Goal: Transaction & Acquisition: Purchase product/service

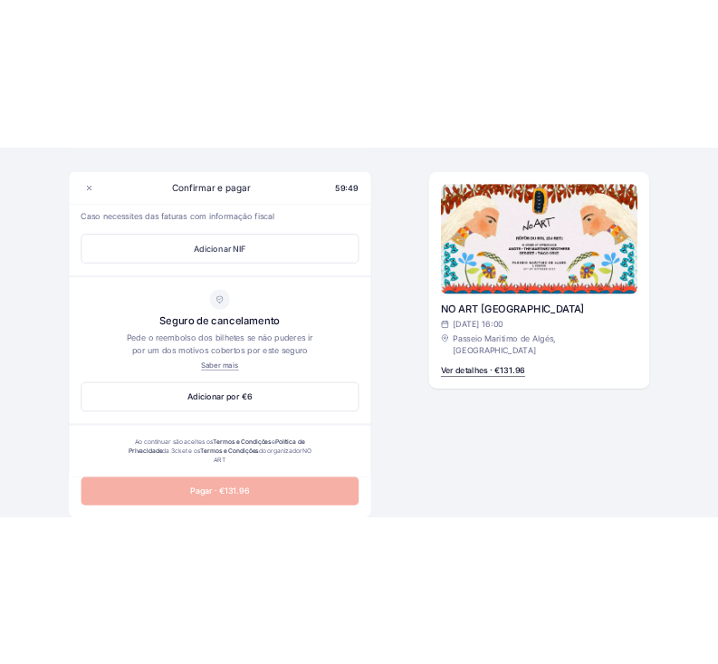
scroll to position [654, 0]
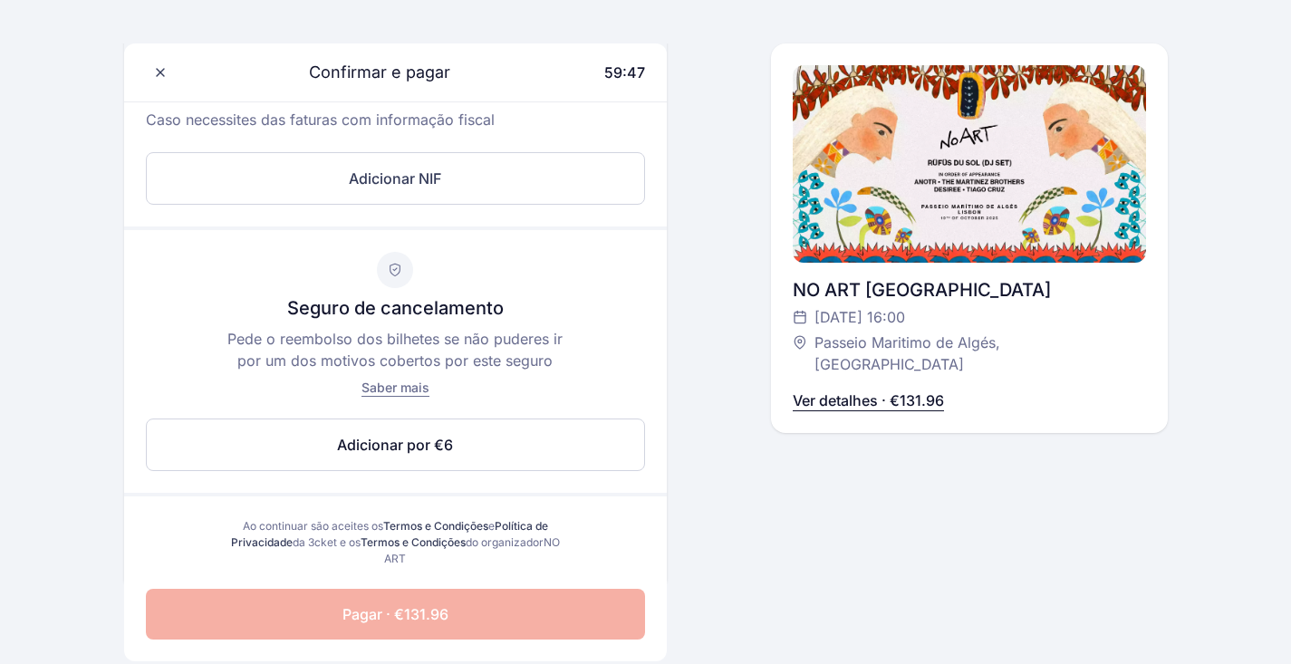
click at [563, 306] on div "Seguro de cancelamento Pede o reembolso dos bilhetes se não puderes ir por um d…" at bounding box center [395, 361] width 543 height 263
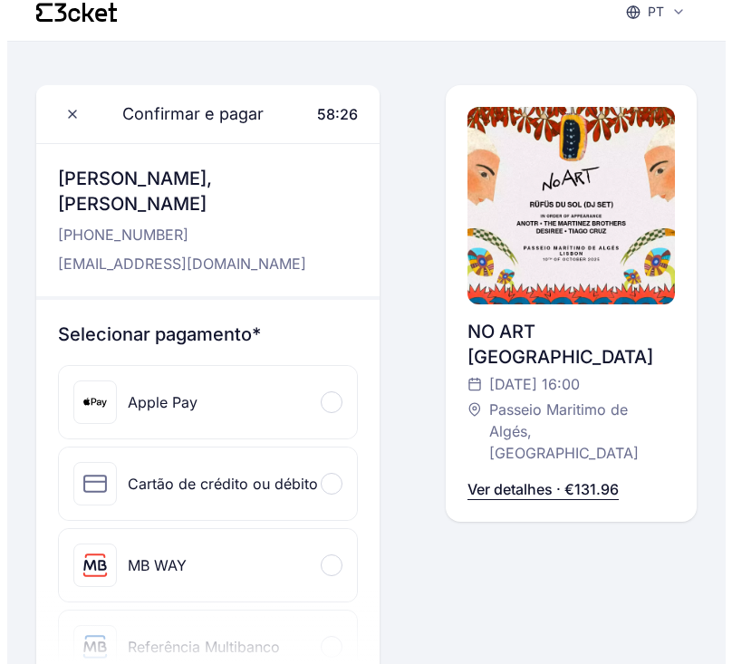
scroll to position [16, 0]
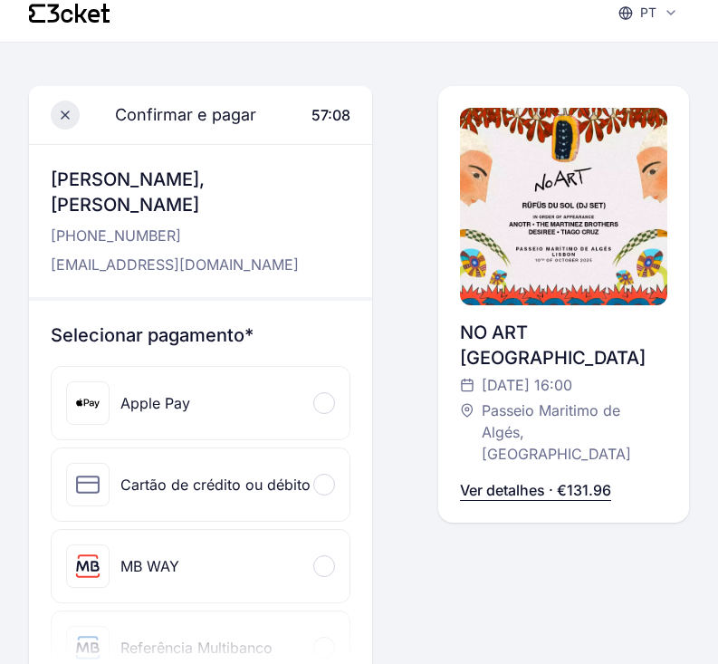
click at [65, 108] on icon at bounding box center [65, 115] width 14 height 14
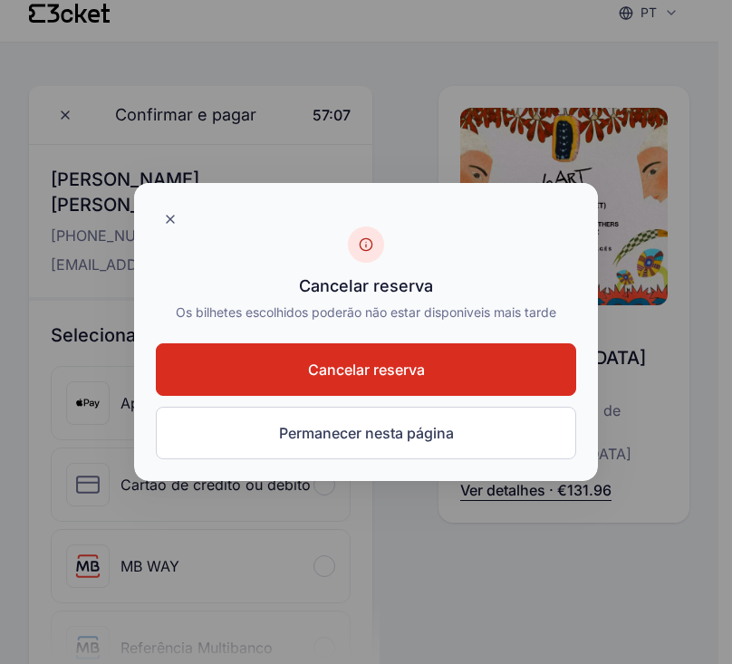
click at [413, 363] on span "Cancelar reserva" at bounding box center [366, 370] width 117 height 22
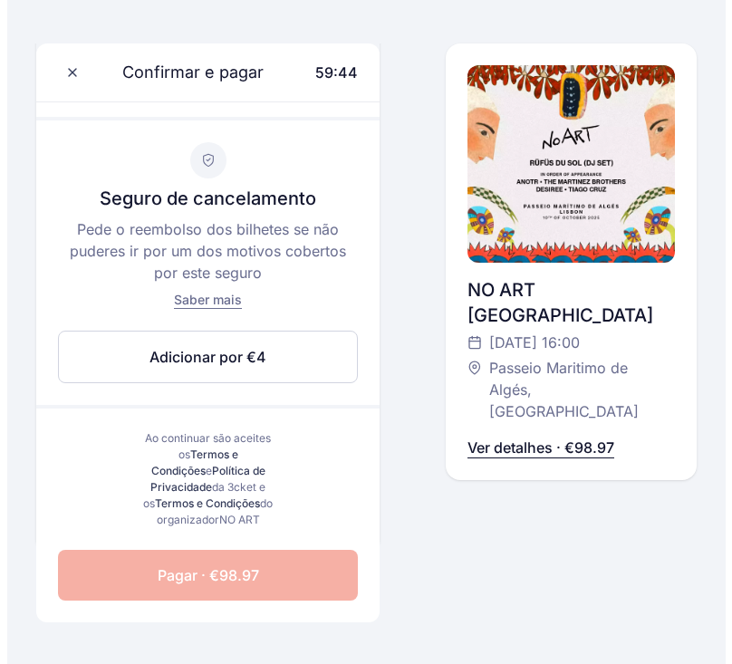
scroll to position [809, 0]
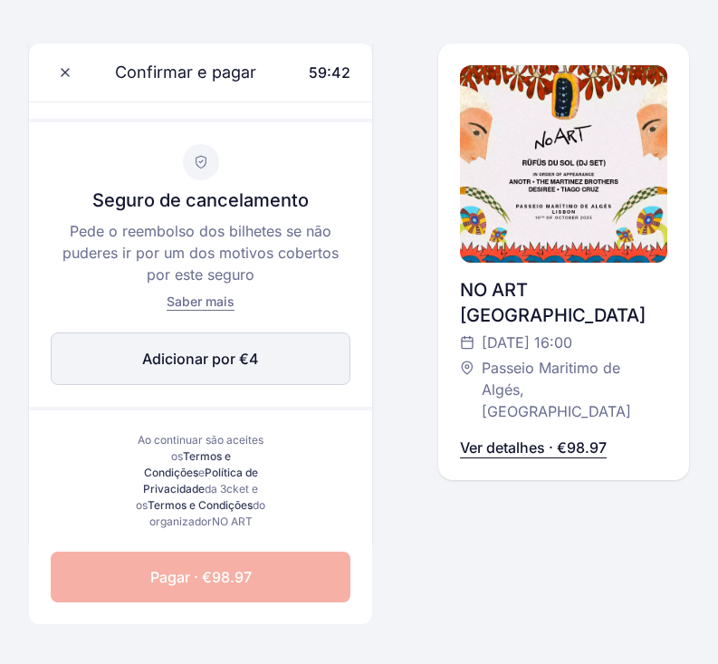
click at [268, 346] on button "Adicionar por €4 Editar" at bounding box center [201, 358] width 300 height 53
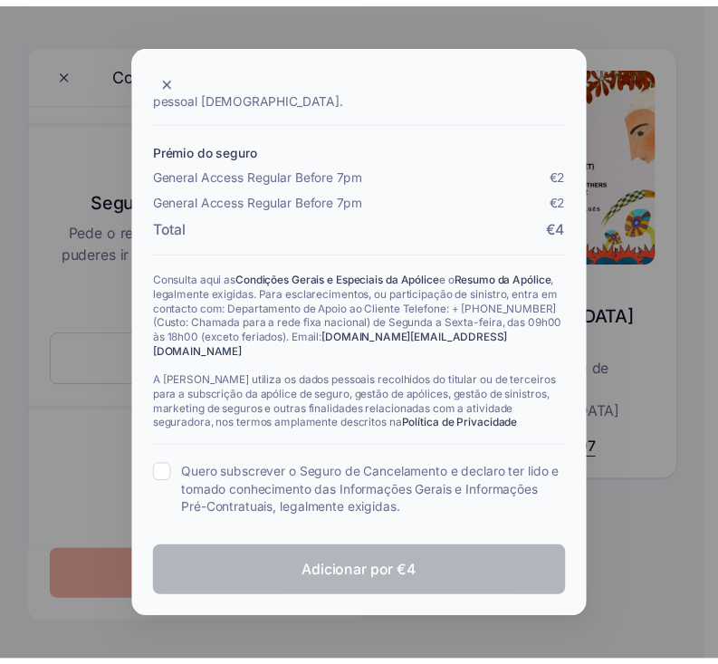
scroll to position [441, 0]
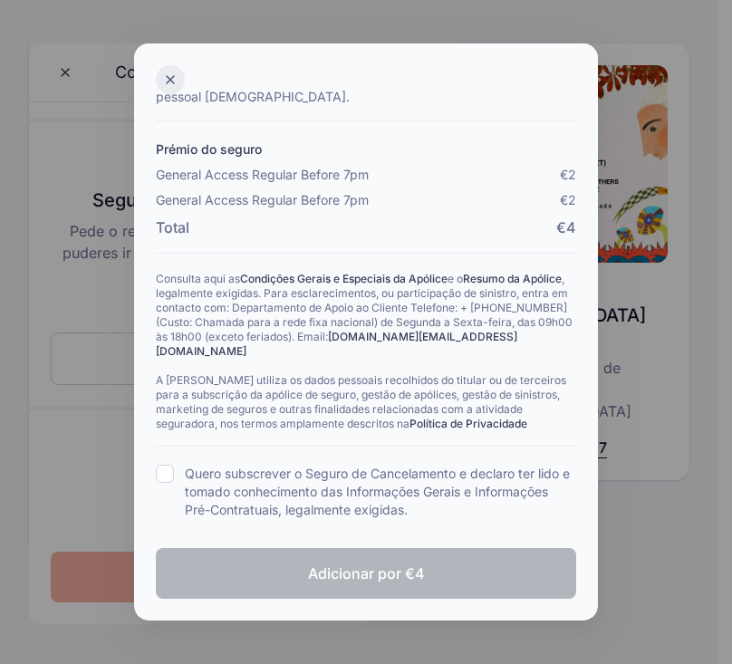
click at [169, 81] on icon at bounding box center [170, 79] width 7 height 7
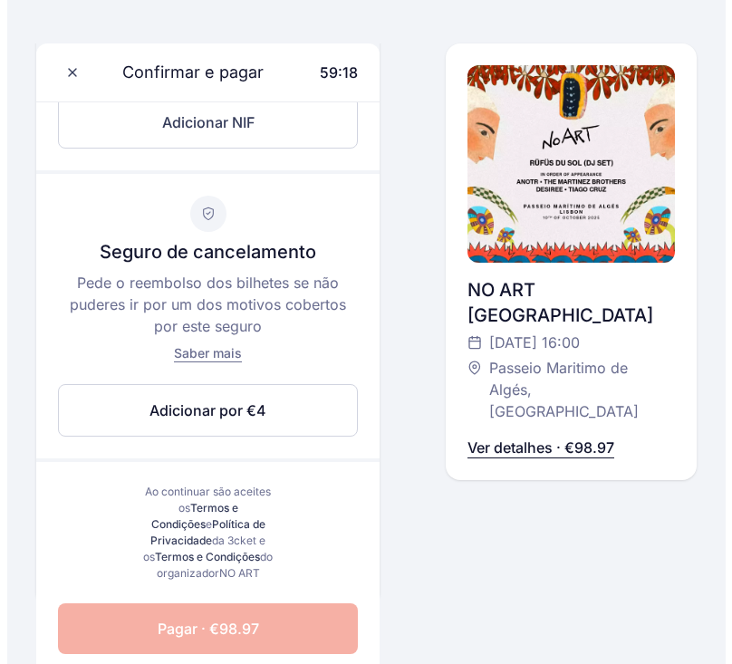
scroll to position [759, 0]
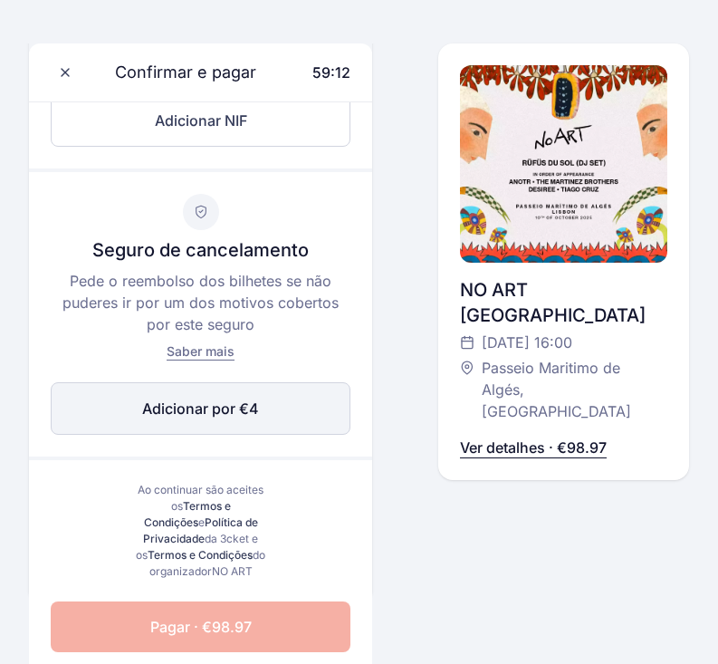
click at [170, 400] on button "Adicionar por €4 Editar" at bounding box center [201, 408] width 300 height 53
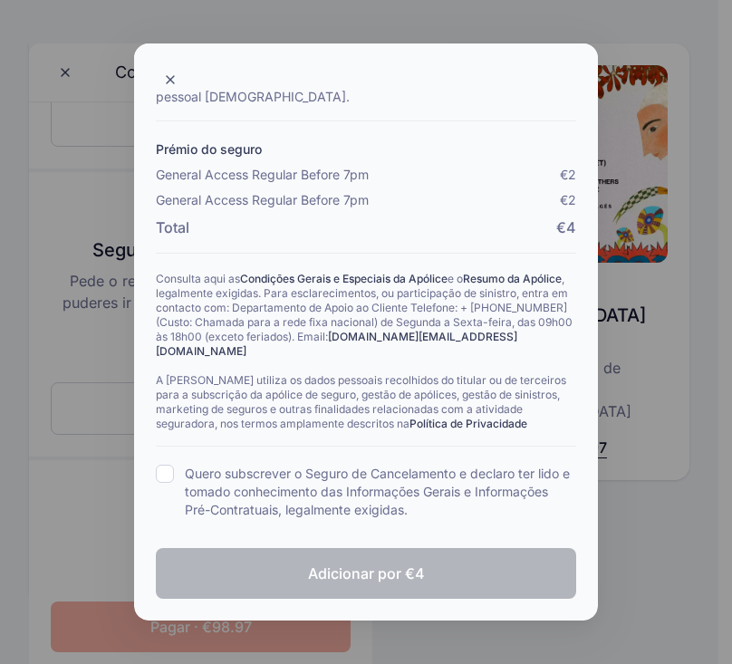
scroll to position [441, 0]
click at [167, 462] on div "Quais as vantagens? Com este seguro podes solicitar o reembolso dos bilhetes se…" at bounding box center [366, 139] width 420 height 760
click at [165, 471] on input "Quero subscrever o Seguro de Cancelamento e declaro ter lido e tomado conhecime…" at bounding box center [165, 474] width 18 height 18
checkbox input "true"
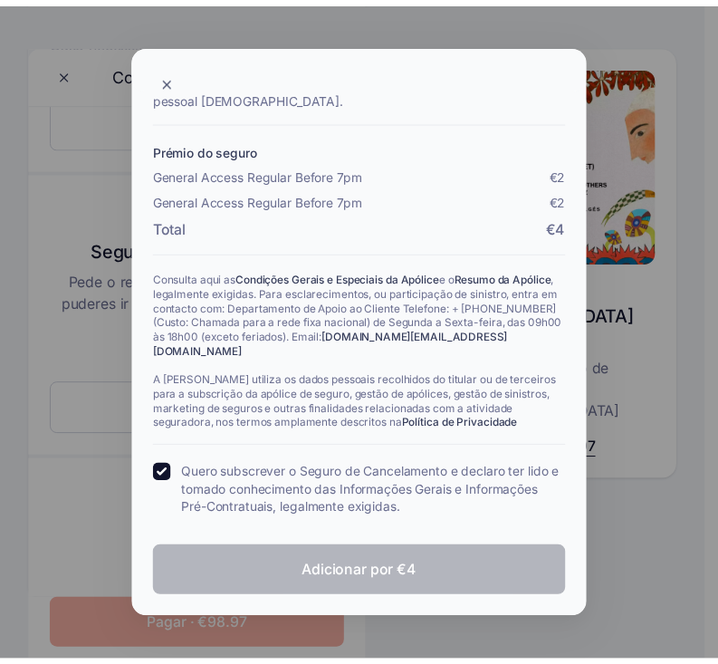
scroll to position [530, 0]
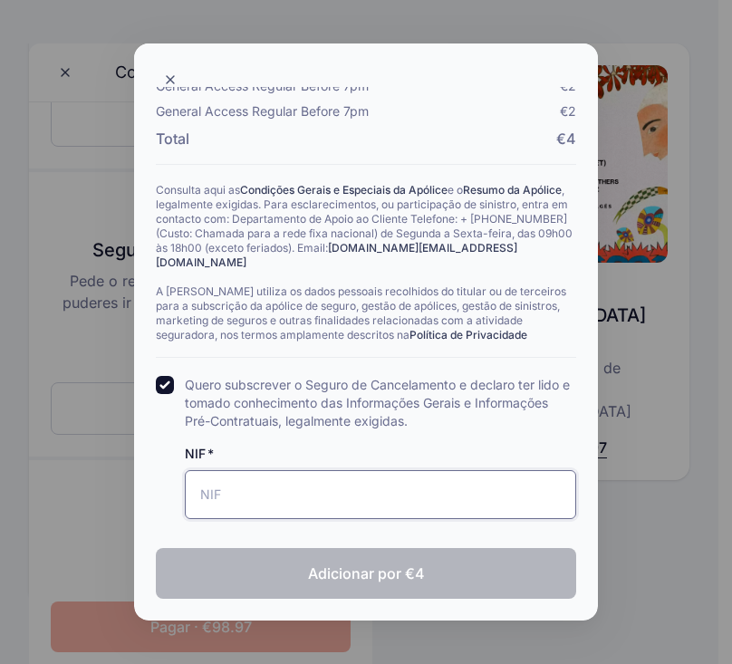
click at [214, 505] on input "NIF" at bounding box center [380, 494] width 391 height 49
click at [72, 435] on div at bounding box center [366, 332] width 732 height 664
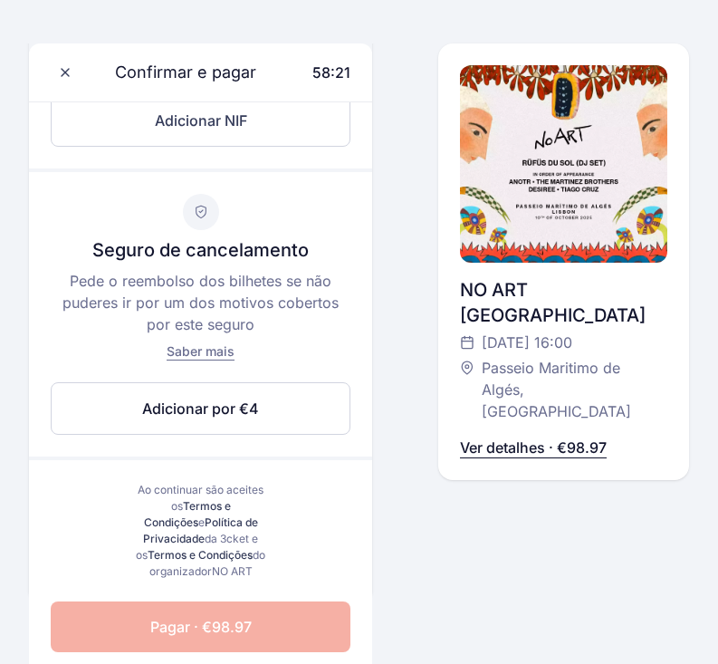
click at [10, 283] on main "Confirmar e pagar 58:21 Olá, [PERSON_NAME] [PHONE_NUMBER] [EMAIL_ADDRESS][DOMAI…" at bounding box center [359, 9] width 718 height 1418
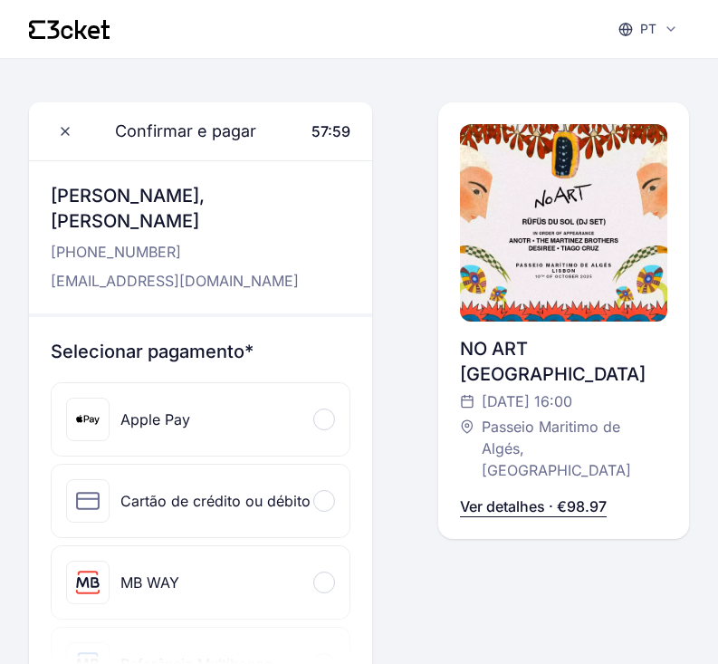
scroll to position [0, 0]
click at [518, 496] on p "Ver detalhes · €98.97" at bounding box center [533, 507] width 147 height 22
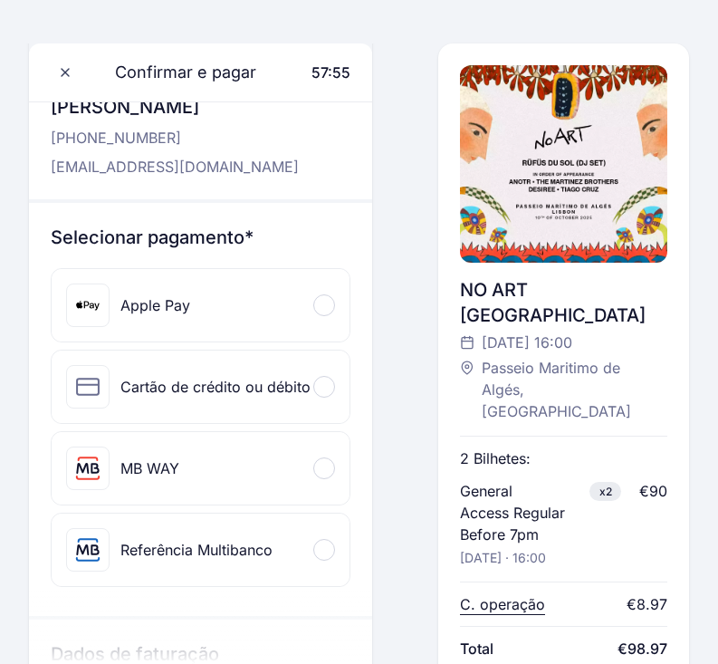
scroll to position [118, 0]
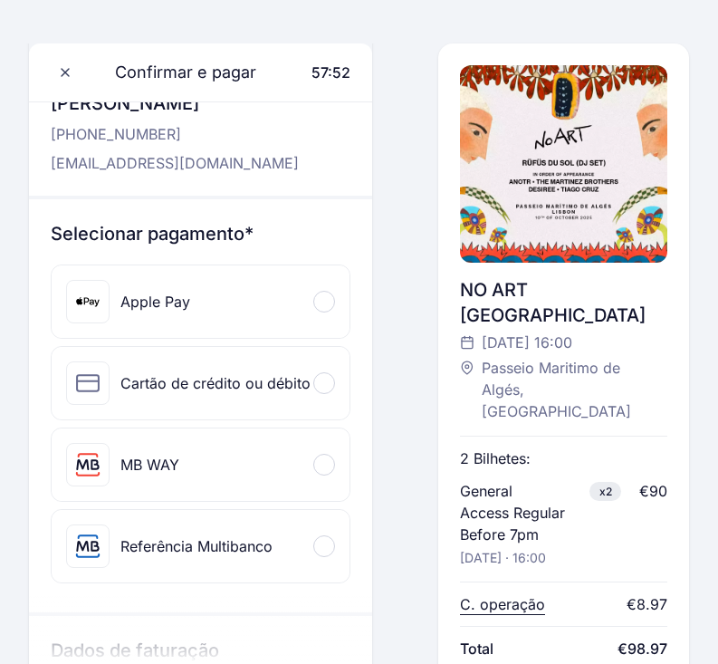
click at [501, 578] on div "2 Bilhetes: General Access Regular Before 7pm x2 [DATE] · 16:00 €90 C. operação…" at bounding box center [563, 542] width 207 height 235
click at [502, 593] on p "C. operação" at bounding box center [502, 604] width 85 height 22
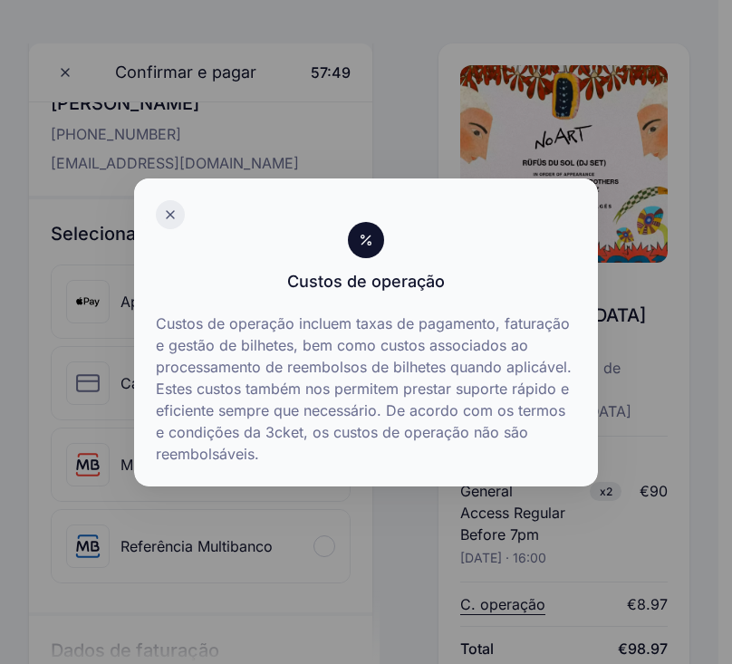
click at [163, 207] on div at bounding box center [170, 214] width 29 height 29
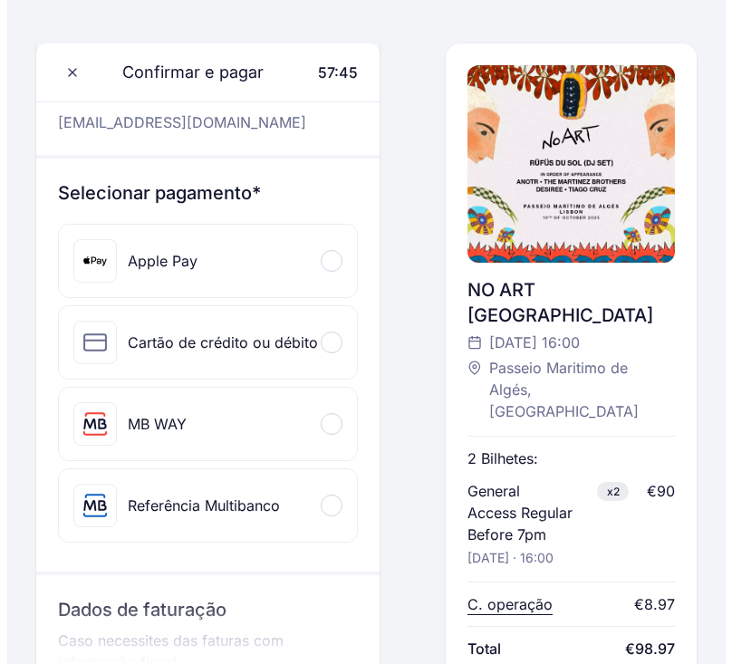
scroll to position [163, 0]
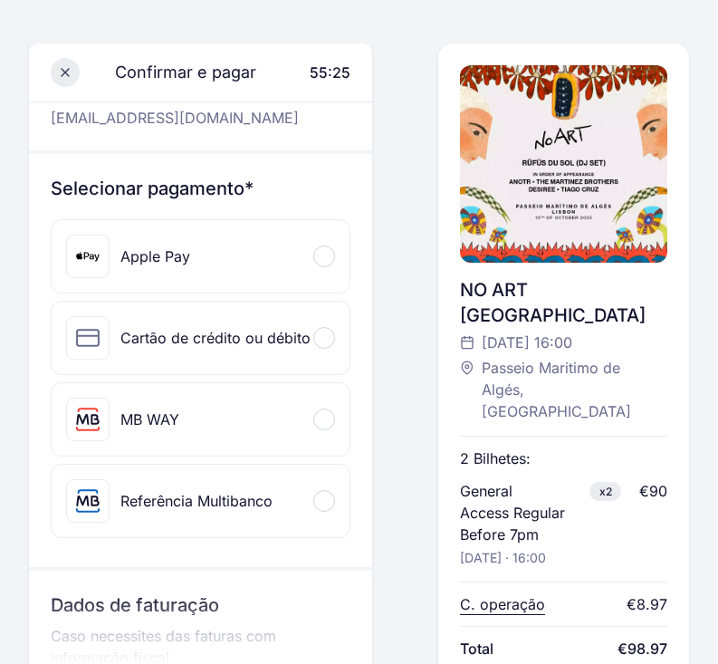
click at [66, 72] on icon at bounding box center [65, 72] width 7 height 7
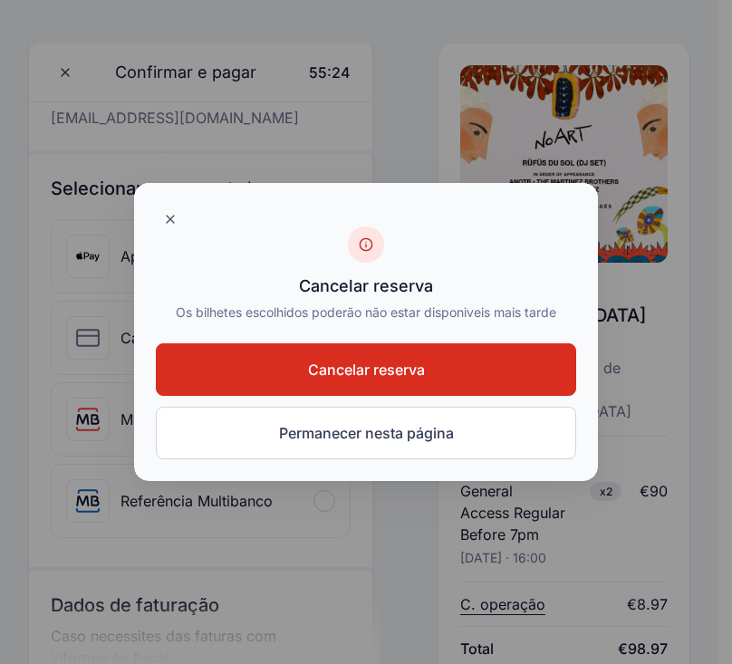
click at [327, 368] on span "Cancelar reserva" at bounding box center [366, 370] width 117 height 22
